Goal: Task Accomplishment & Management: Manage account settings

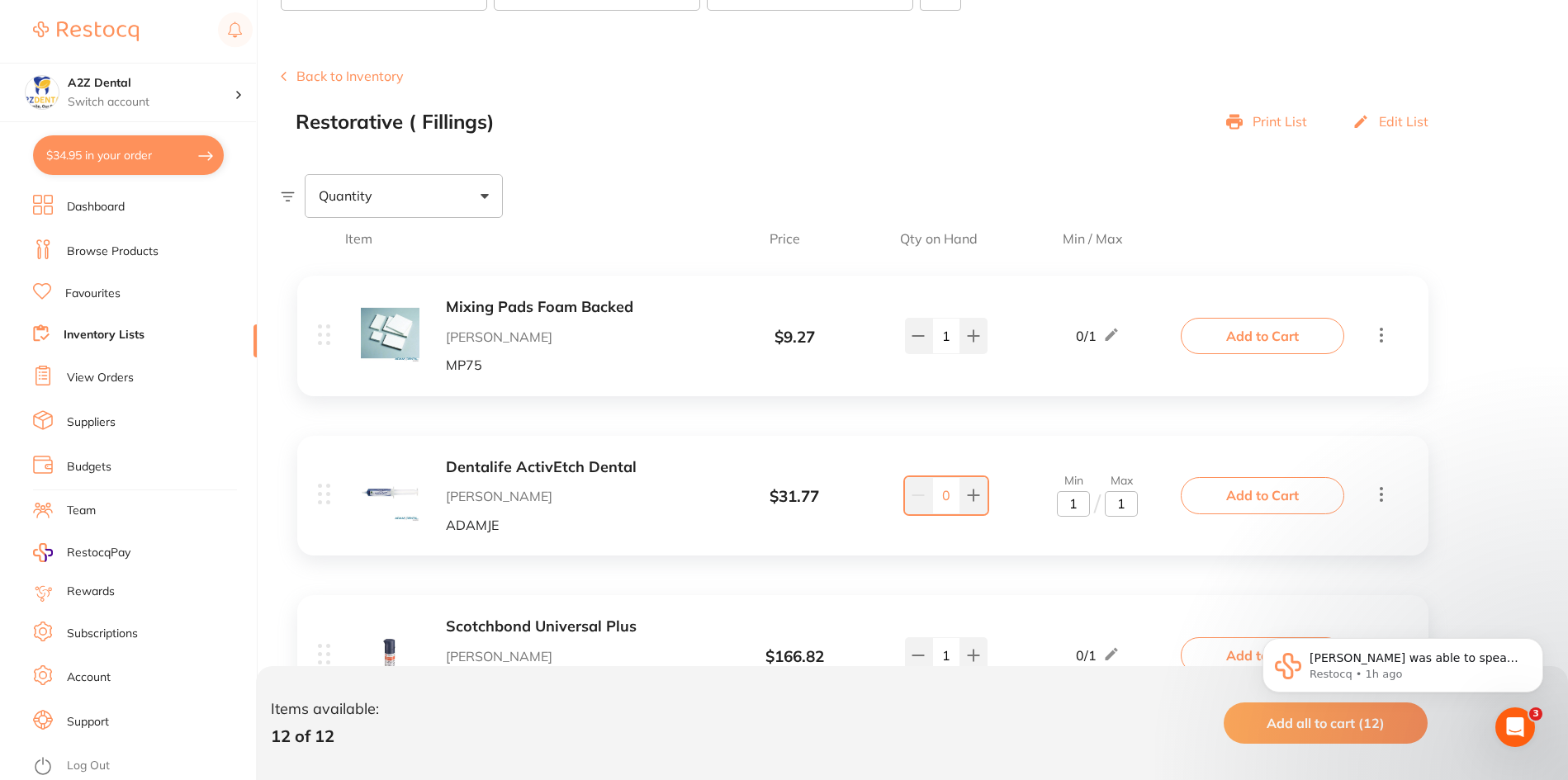
click at [89, 332] on link "Inventory Lists" at bounding box center [104, 335] width 81 height 17
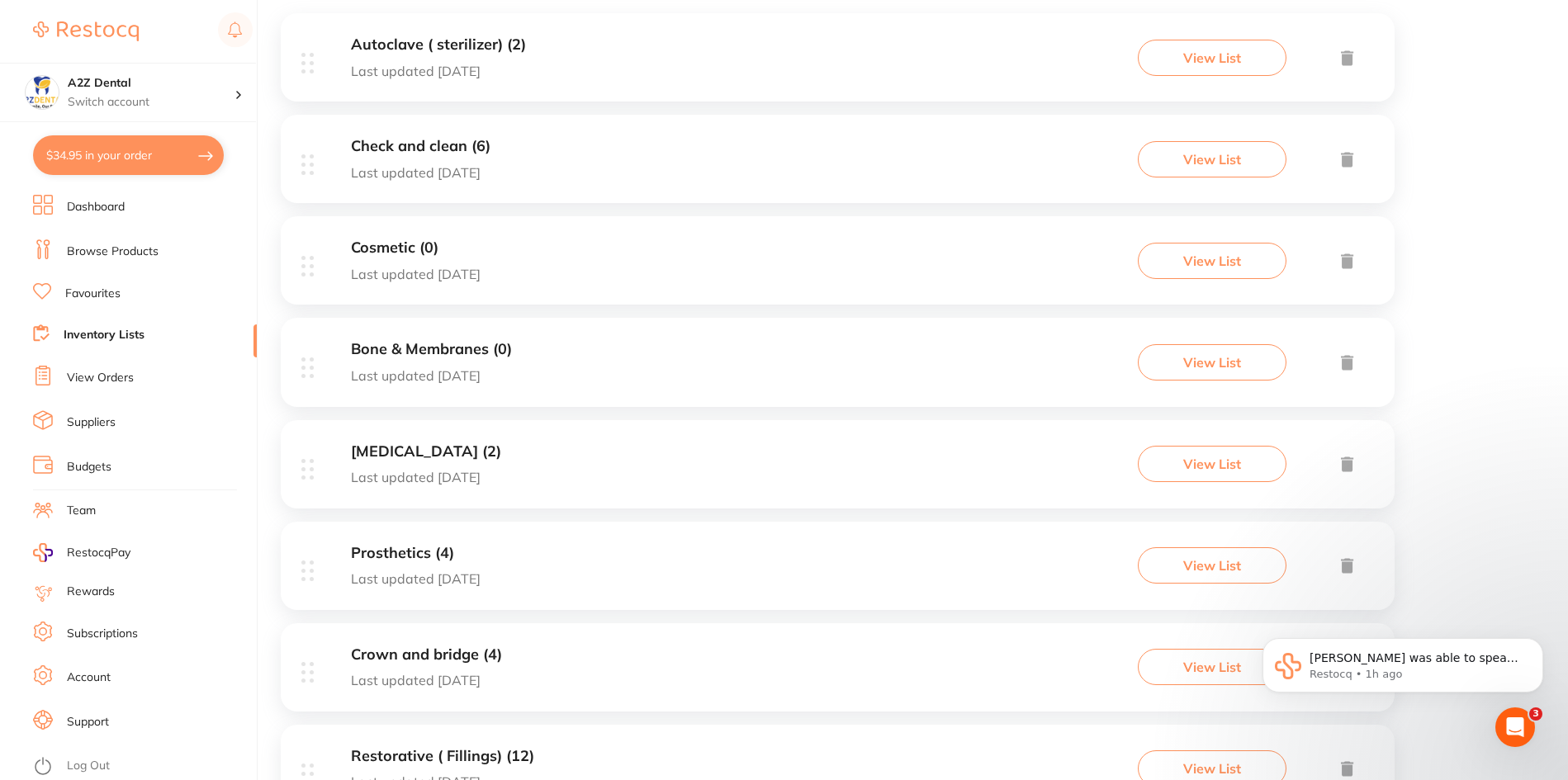
click at [95, 377] on link "View Orders" at bounding box center [100, 378] width 67 height 17
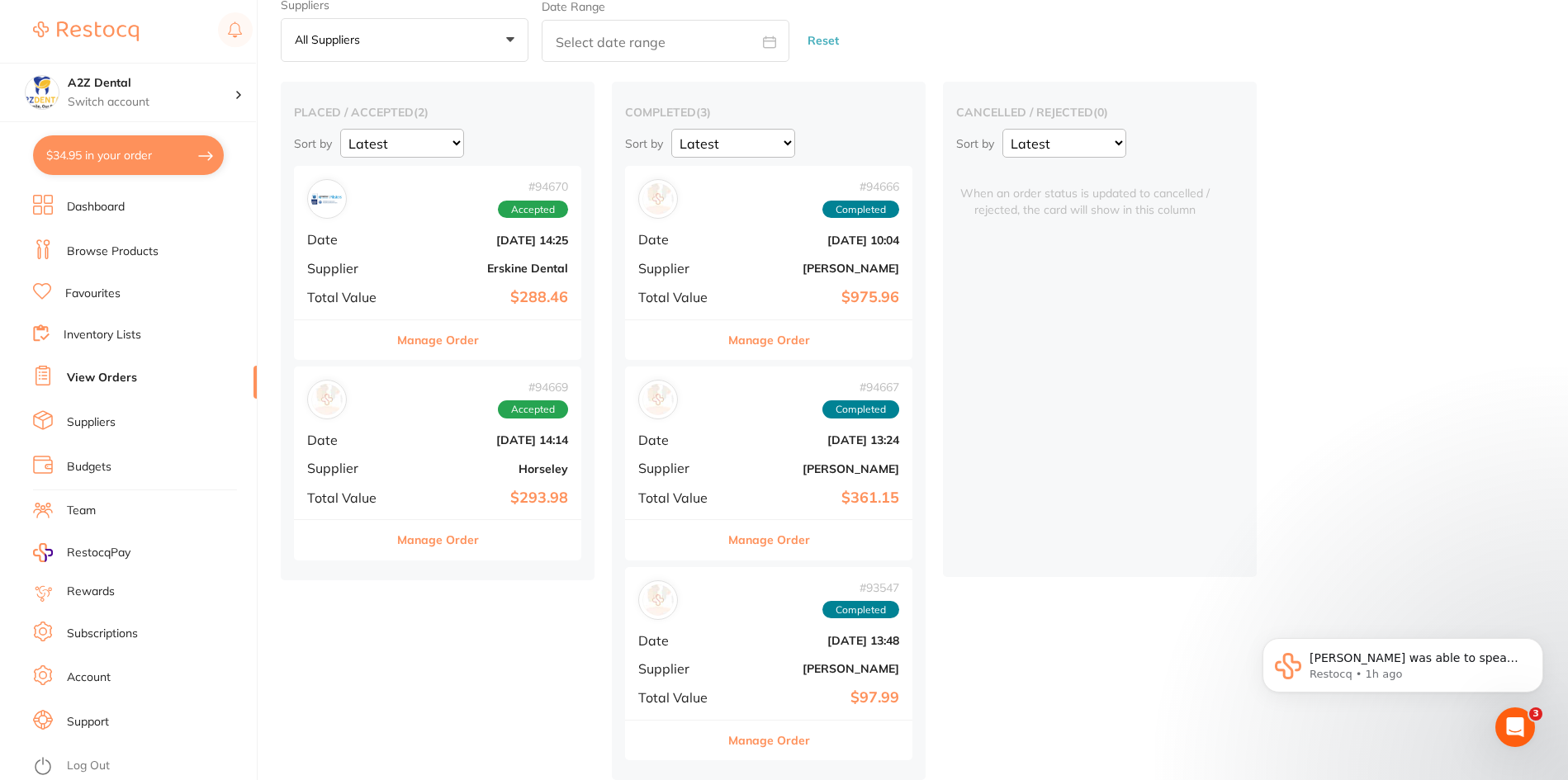
click at [763, 333] on button "Manage Order" at bounding box center [769, 340] width 82 height 40
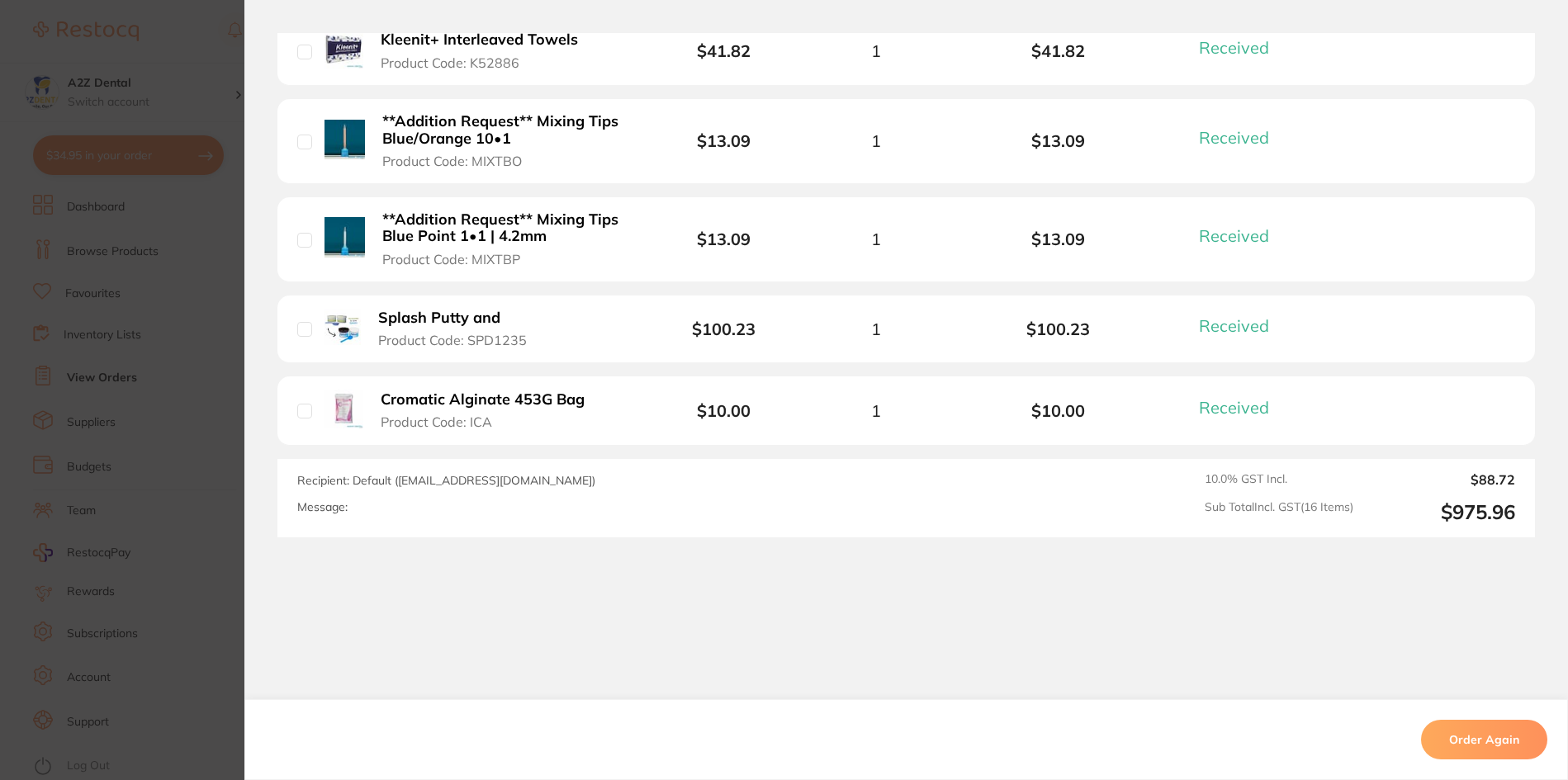
scroll to position [1507, 0]
click at [193, 558] on section "Order ID: Restocq- 94666 Order Information 16 Received Completed Order Date [DA…" at bounding box center [784, 390] width 1568 height 780
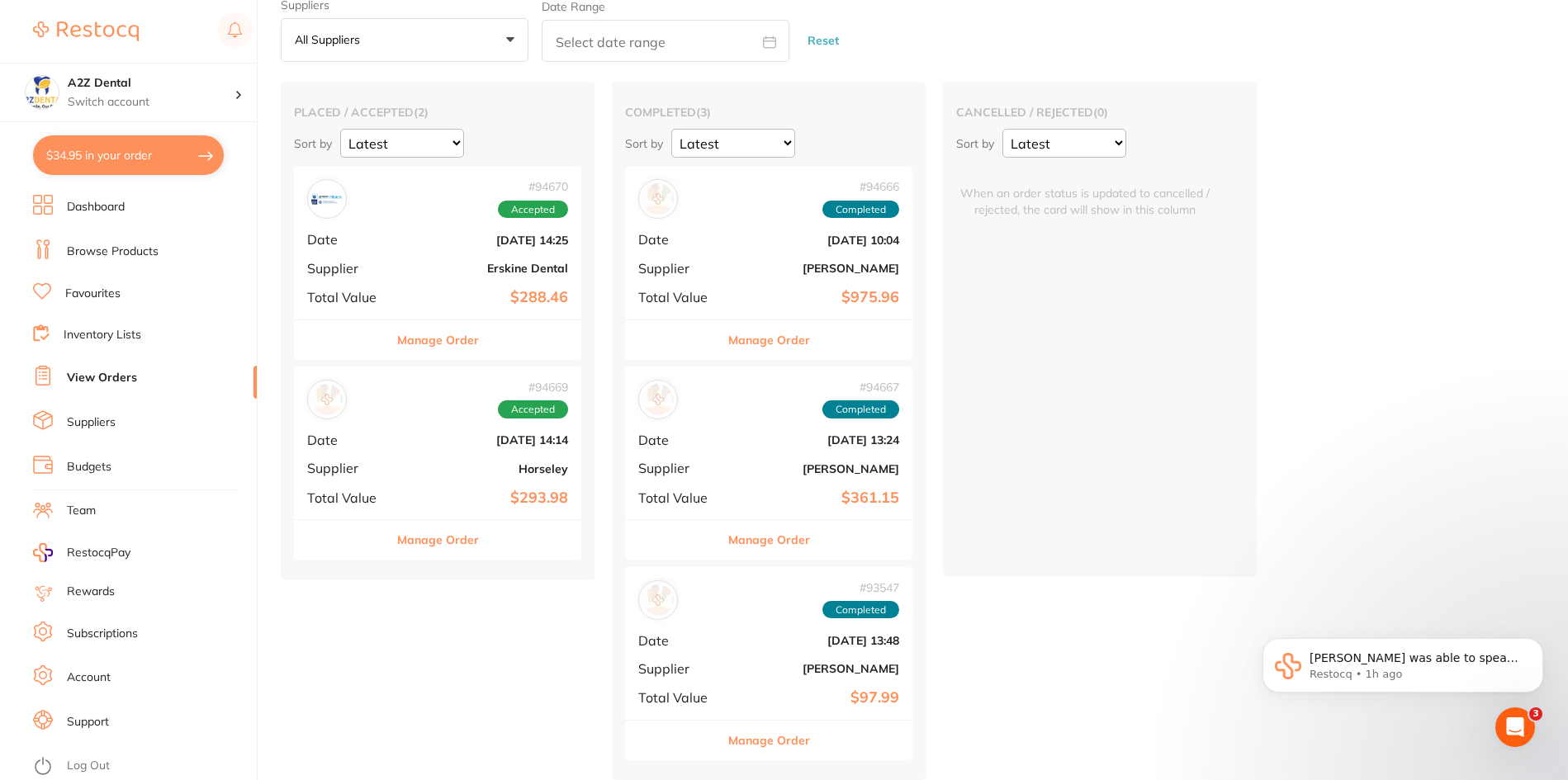
click at [745, 734] on button "Manage Order" at bounding box center [769, 740] width 82 height 40
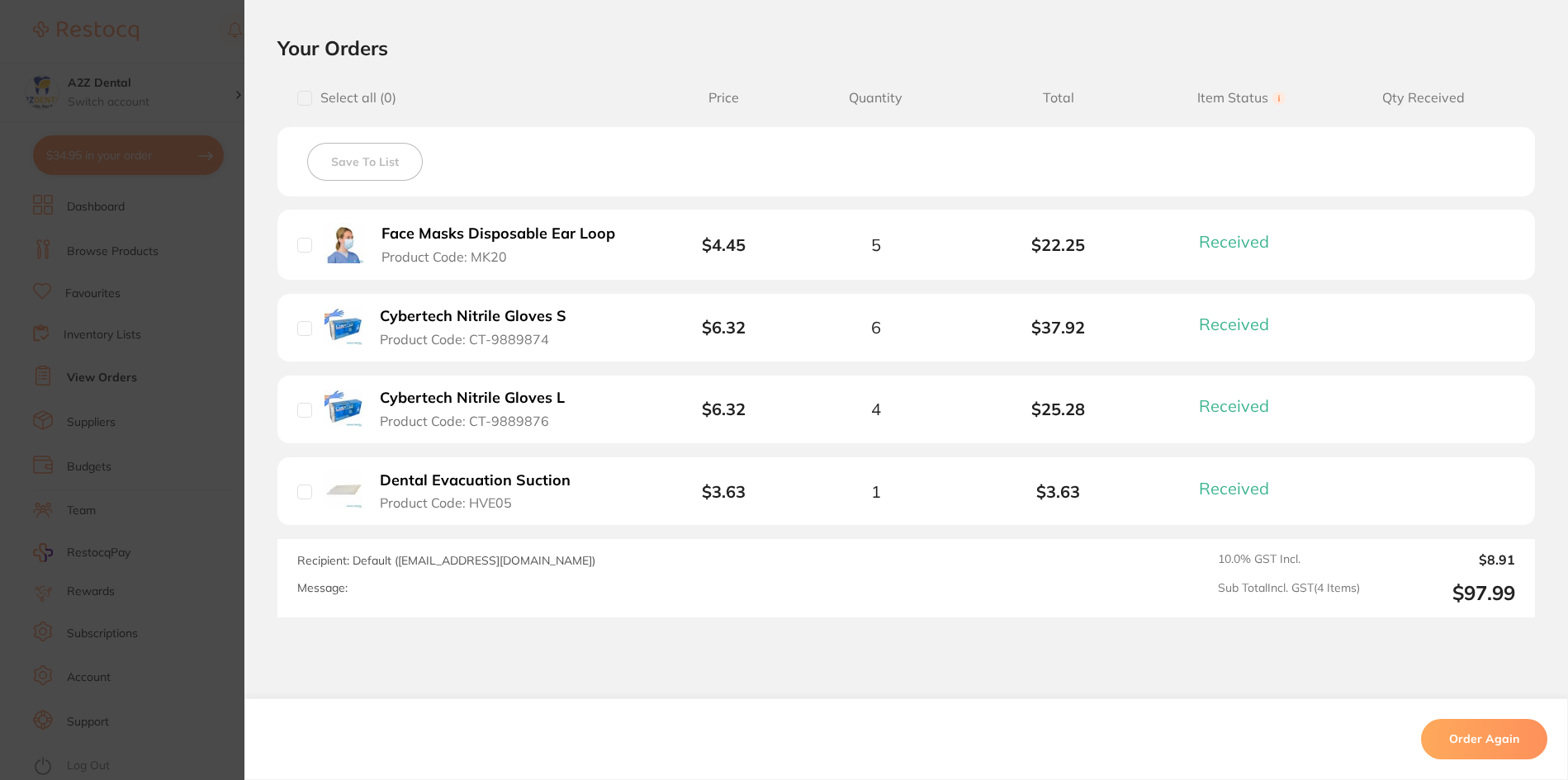
scroll to position [413, 0]
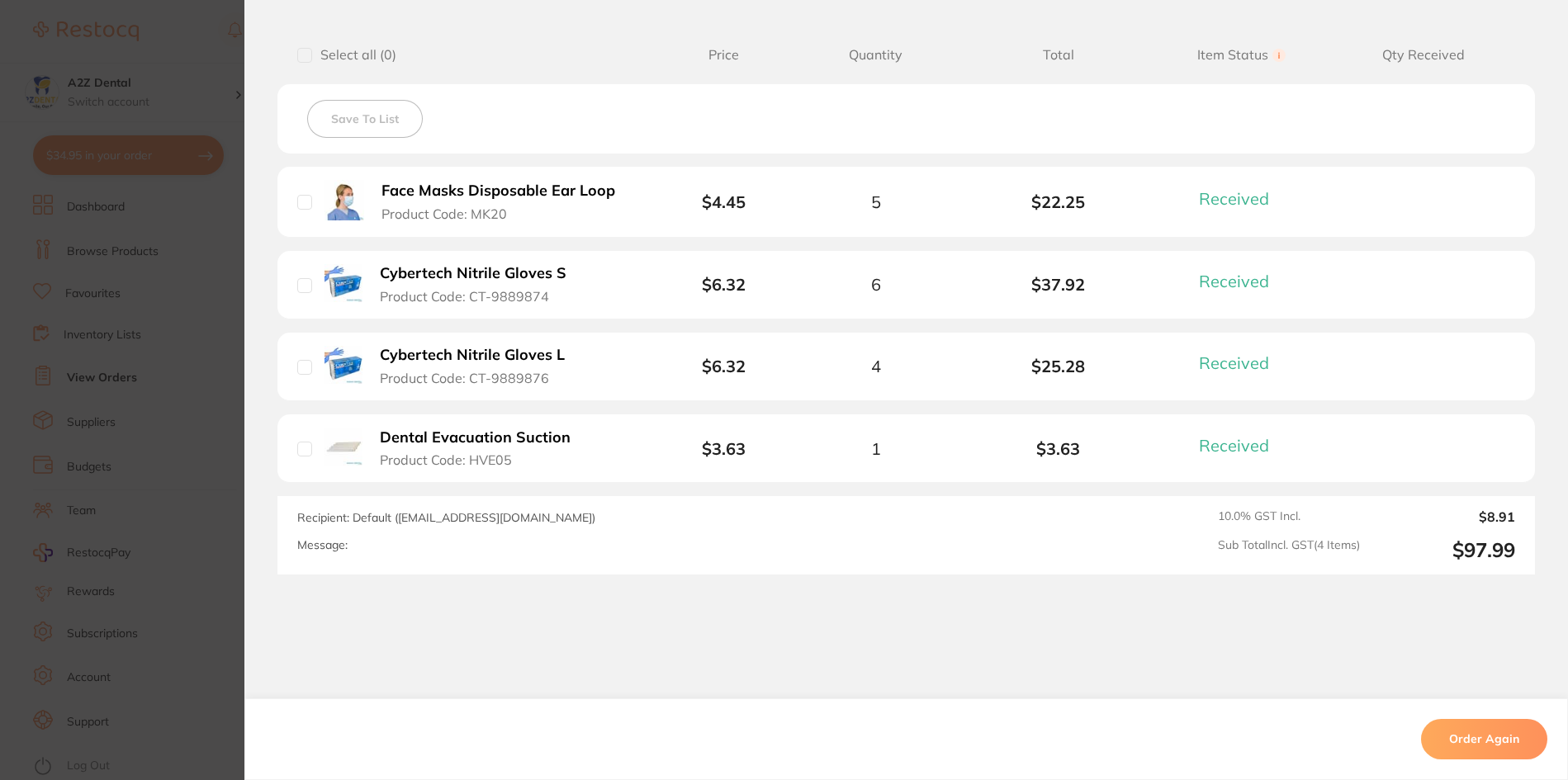
click at [173, 725] on section "Order ID: Restocq- 93547 Order Information 4 Received Completed Order Date [DAT…" at bounding box center [784, 390] width 1568 height 780
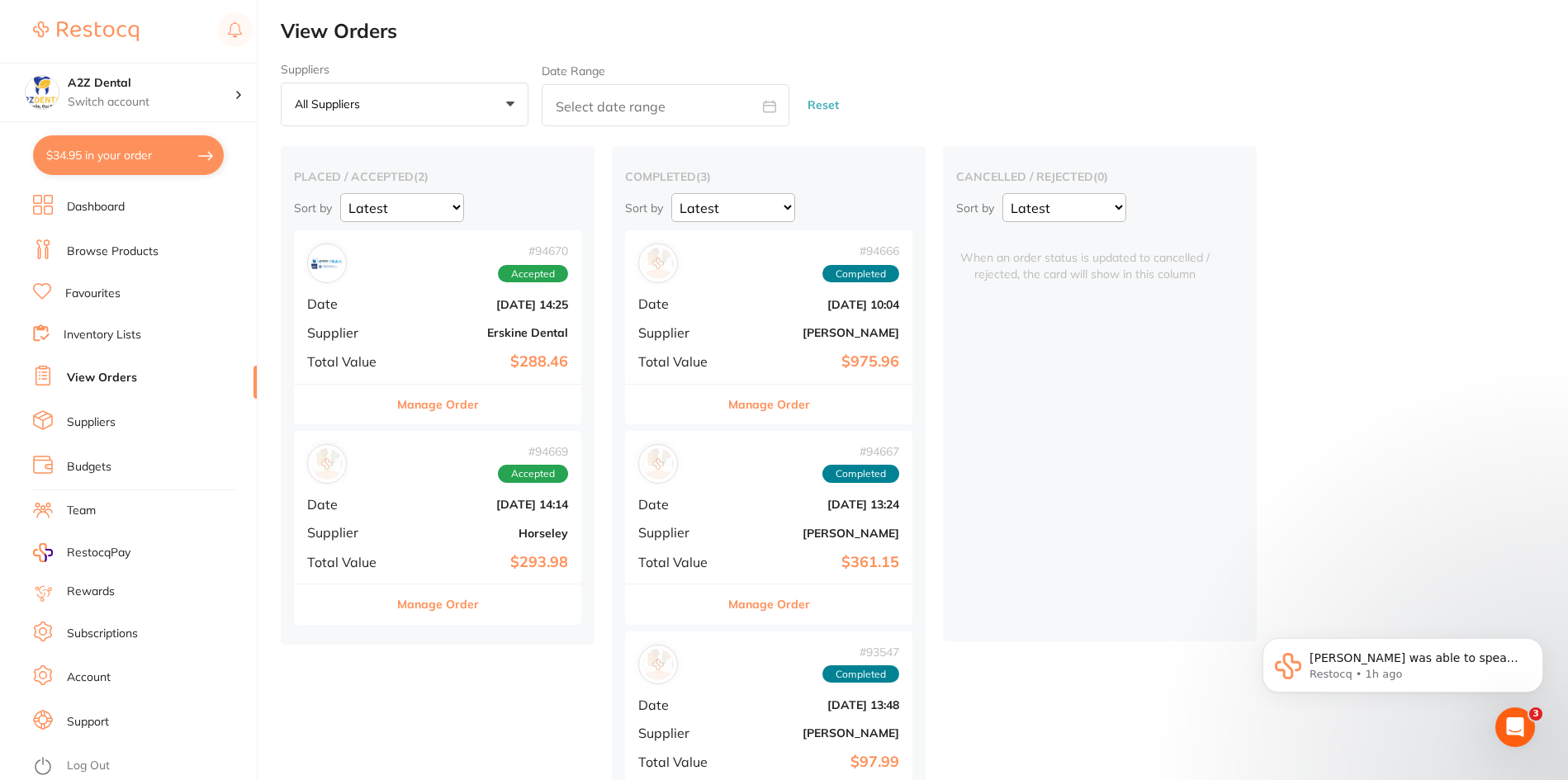
scroll to position [69, 0]
